Goal: Check status: Check status

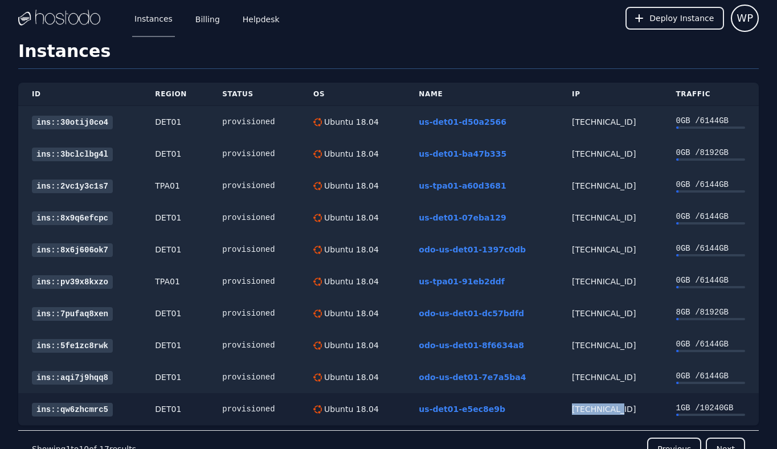
click at [95, 405] on link "ins::qw6zhcmrc5" at bounding box center [72, 410] width 81 height 14
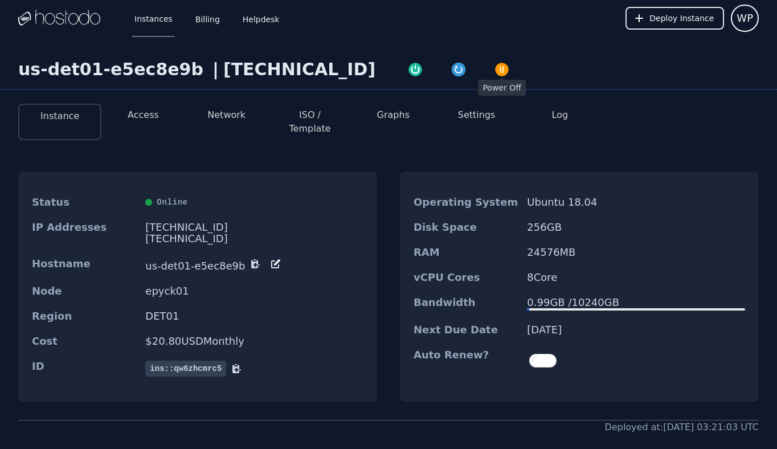
click at [494, 67] on img "button" at bounding box center [502, 70] width 16 height 16
click at [407, 71] on img "button" at bounding box center [415, 71] width 16 height 16
